Goal: Check status: Check status

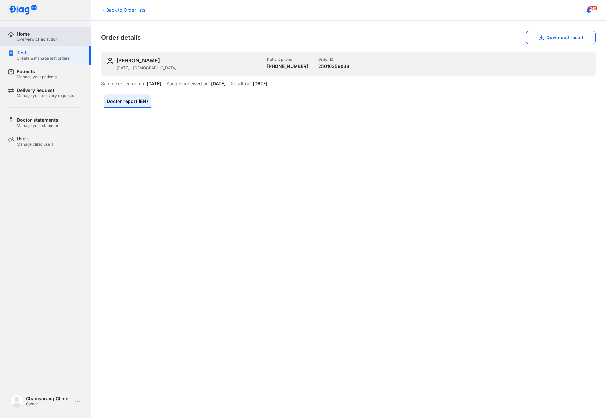
click at [44, 40] on div "Overview clinic action" at bounding box center [37, 39] width 41 height 5
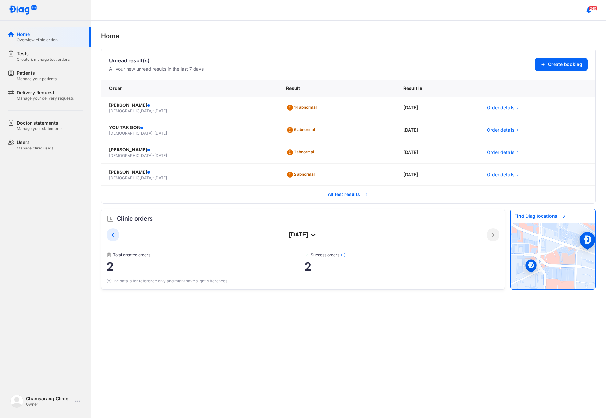
click at [340, 191] on span "All test results" at bounding box center [348, 194] width 49 height 14
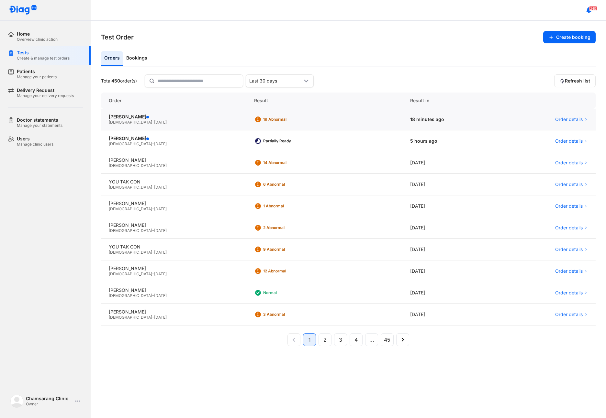
click at [154, 120] on span "[DATE]" at bounding box center [160, 122] width 13 height 5
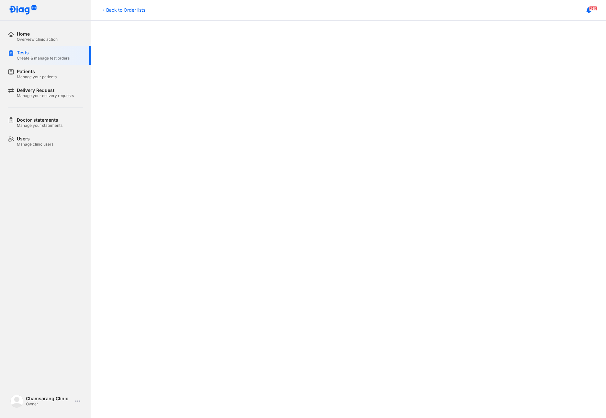
scroll to position [196, 0]
